Goal: Find specific page/section: Find specific page/section

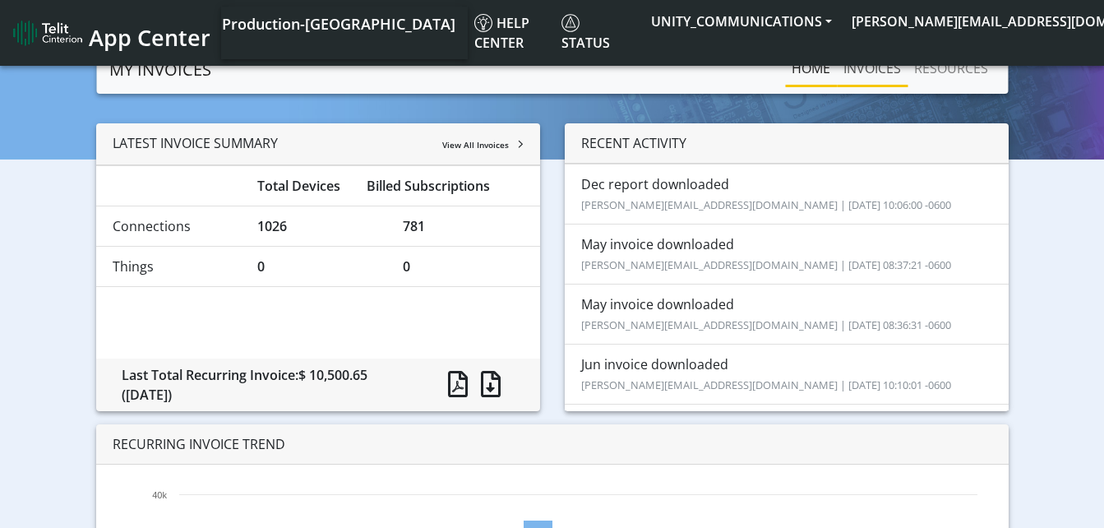
click at [889, 74] on link "INVOICES" at bounding box center [872, 68] width 71 height 33
click at [862, 70] on link "INVOICES" at bounding box center [872, 68] width 71 height 33
click at [878, 63] on link "INVOICES" at bounding box center [872, 68] width 71 height 33
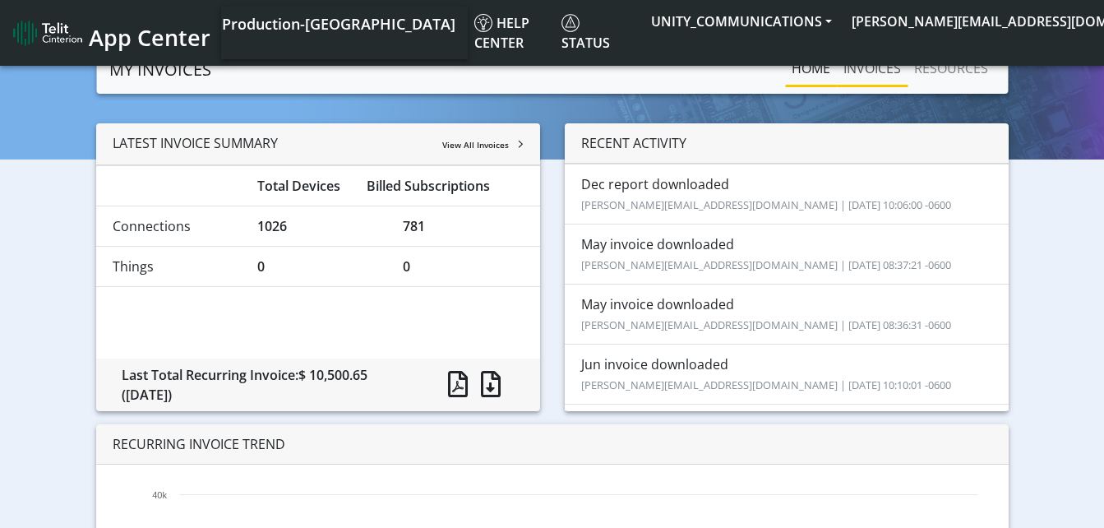
click at [865, 71] on link "INVOICES" at bounding box center [872, 68] width 71 height 33
